Goal: Find contact information: Find contact information

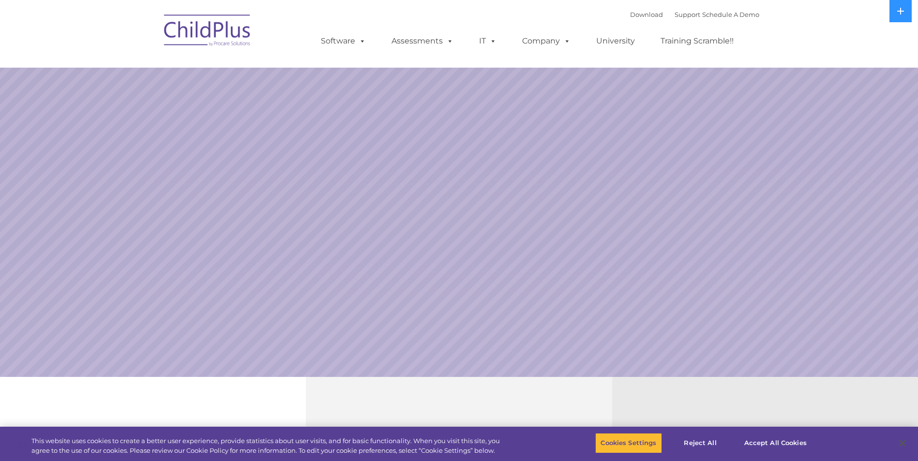
select select "MEDIUM"
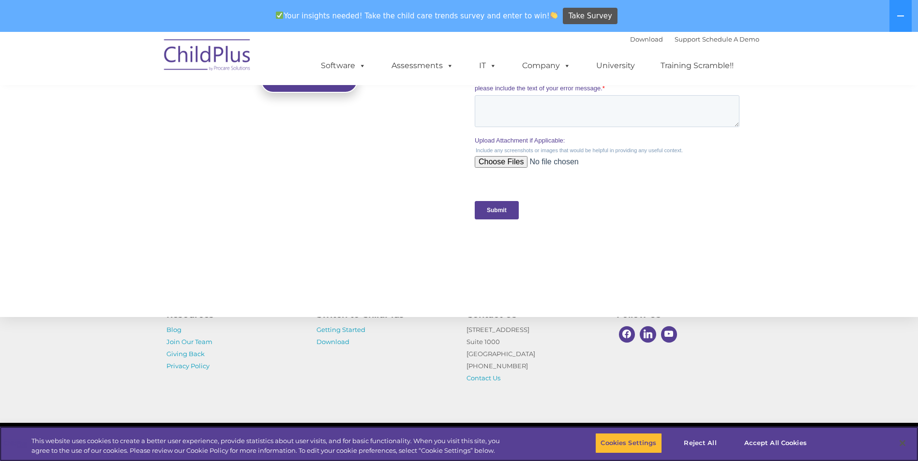
scroll to position [951, 0]
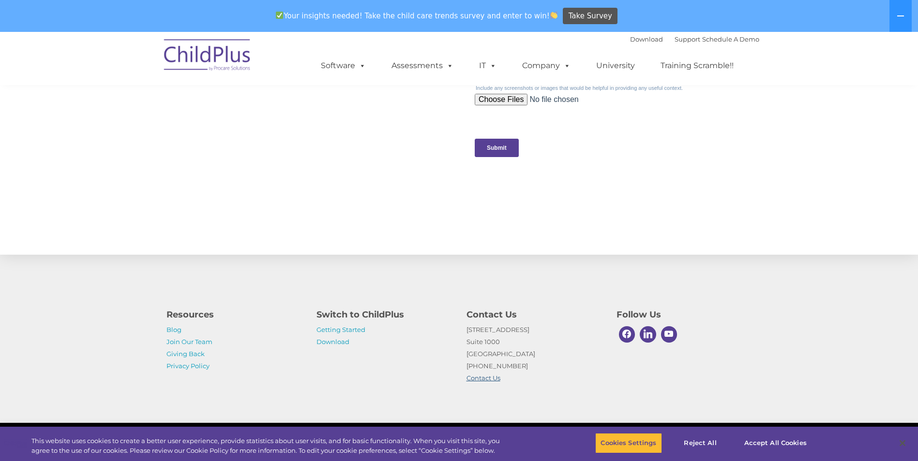
click at [484, 376] on link "Contact Us" at bounding box center [483, 378] width 34 height 8
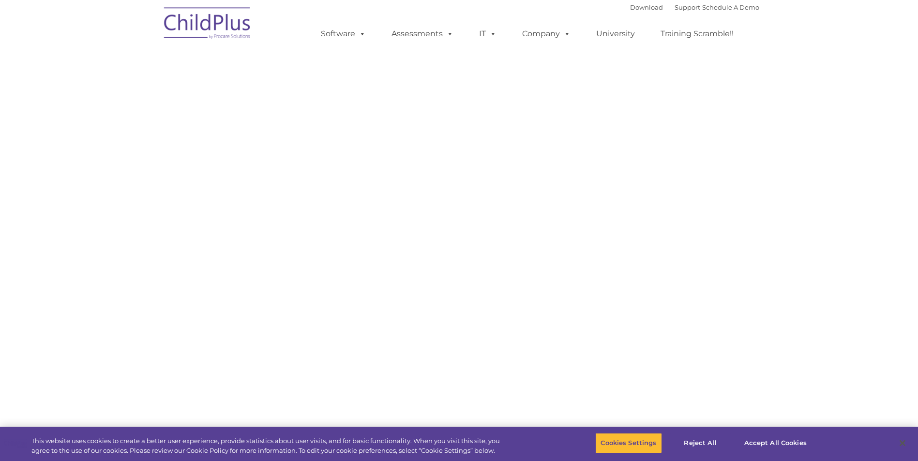
select select "MEDIUM"
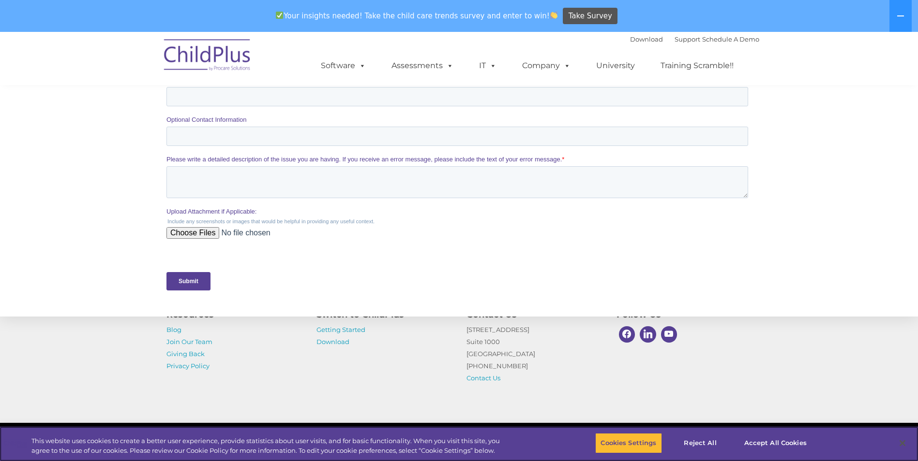
scroll to position [401, 0]
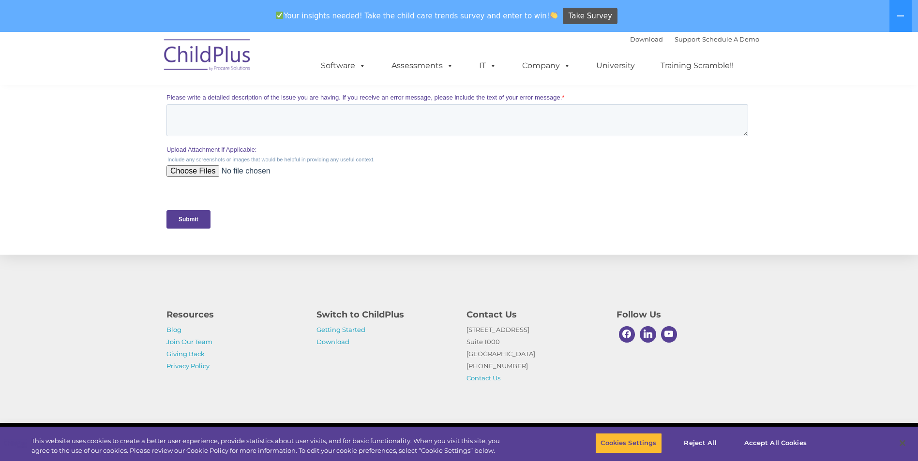
click at [514, 349] on p "[STREET_ADDRESS] [PHONE_NUMBER] Contact Us" at bounding box center [533, 354] width 135 height 60
drag, startPoint x: 521, startPoint y: 354, endPoint x: 464, endPoint y: 332, distance: 61.1
click at [464, 332] on div "Contact Us [STREET_ADDRESS] [PHONE_NUMBER] Contact Us" at bounding box center [534, 343] width 150 height 81
copy p "[STREET_ADDRESS]"
